Goal: Information Seeking & Learning: Learn about a topic

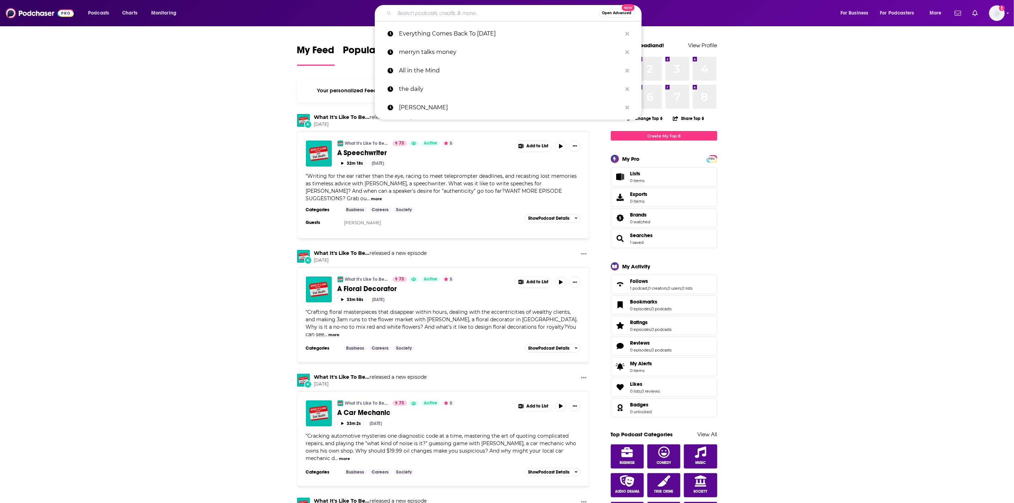
click at [451, 13] on input "Search podcasts, credits, & more..." at bounding box center [496, 12] width 205 height 11
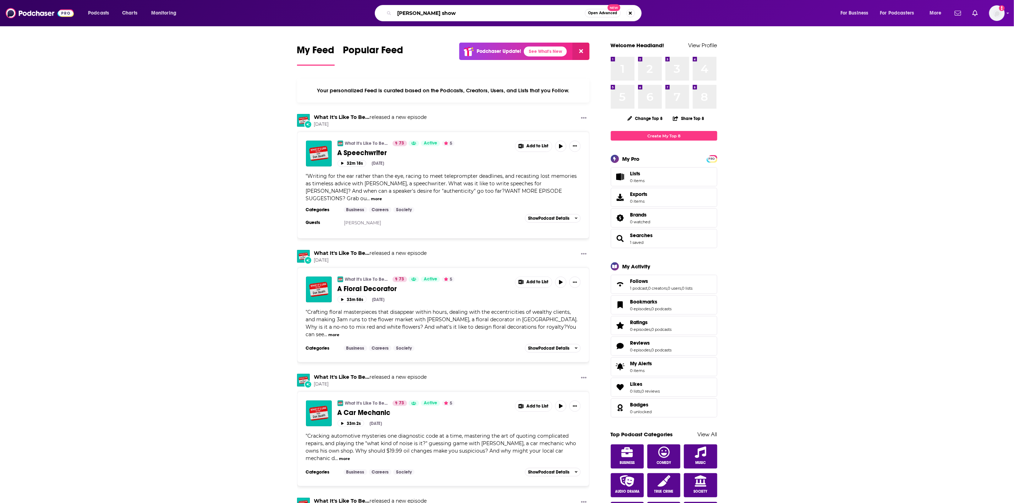
type input "[PERSON_NAME] show"
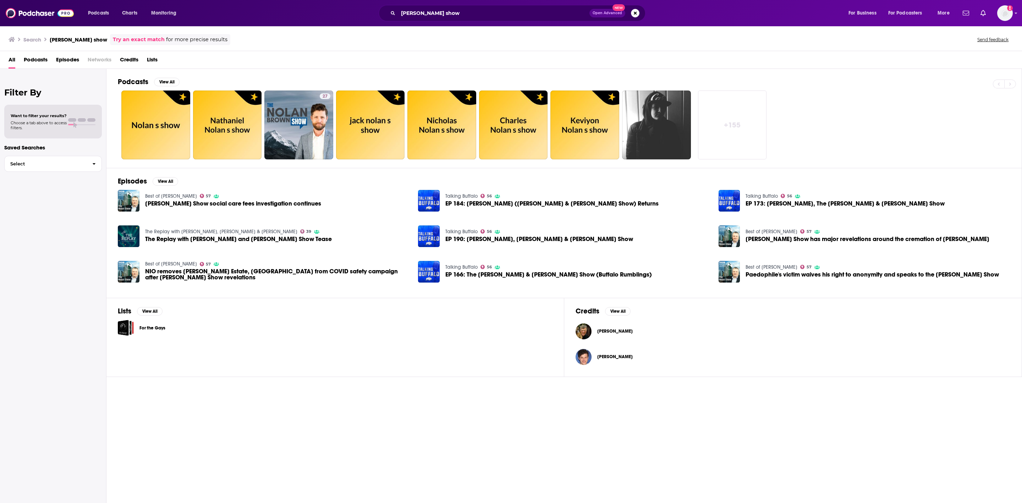
click at [158, 204] on span "[PERSON_NAME] Show social care fees investigation continues" at bounding box center [233, 203] width 176 height 6
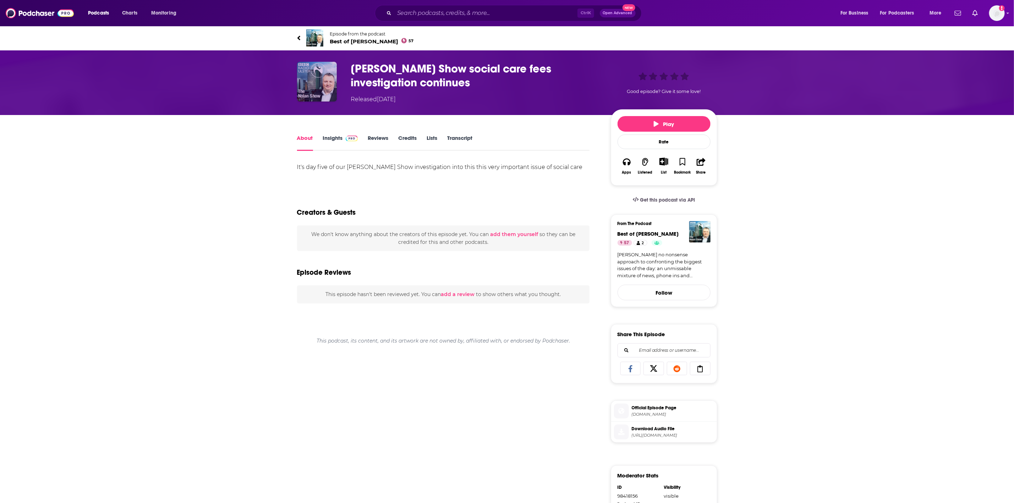
click at [318, 71] on img "Nolan Show social care fees investigation continues" at bounding box center [317, 82] width 40 height 40
click at [353, 39] on span "Best of [PERSON_NAME] 57" at bounding box center [372, 41] width 84 height 7
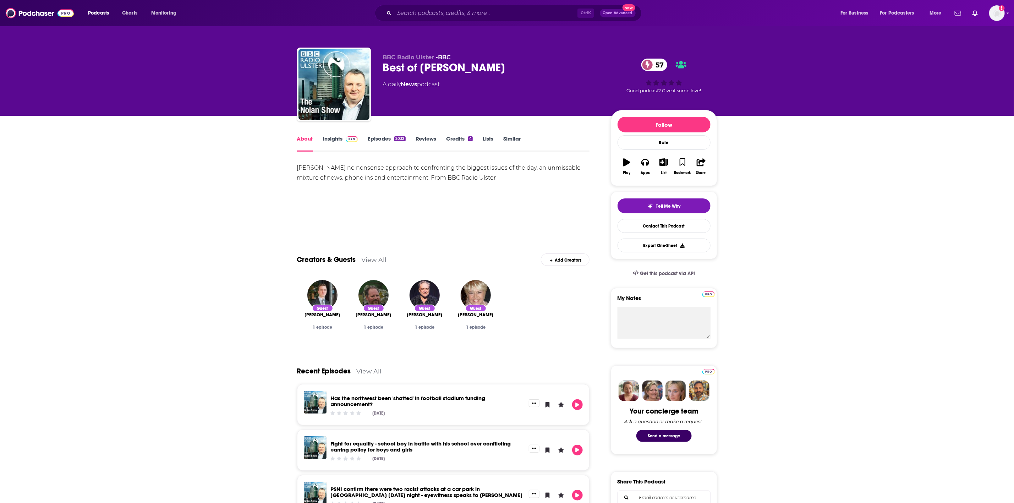
click at [324, 135] on link "Insights" at bounding box center [340, 143] width 35 height 16
